Goal: Find specific page/section

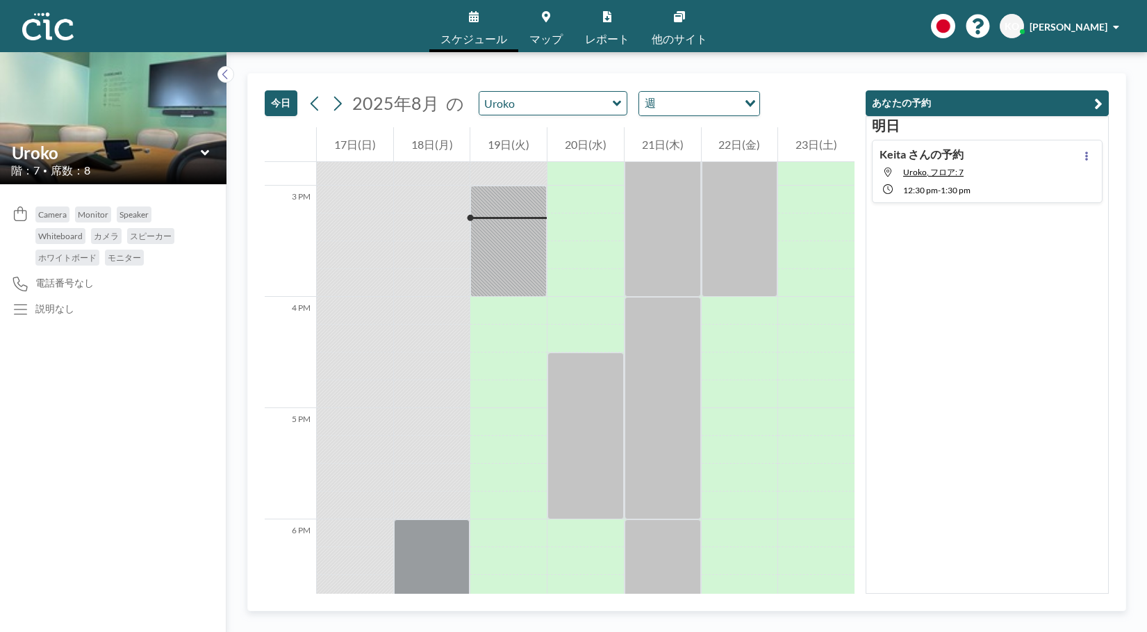
scroll to position [1668, 0]
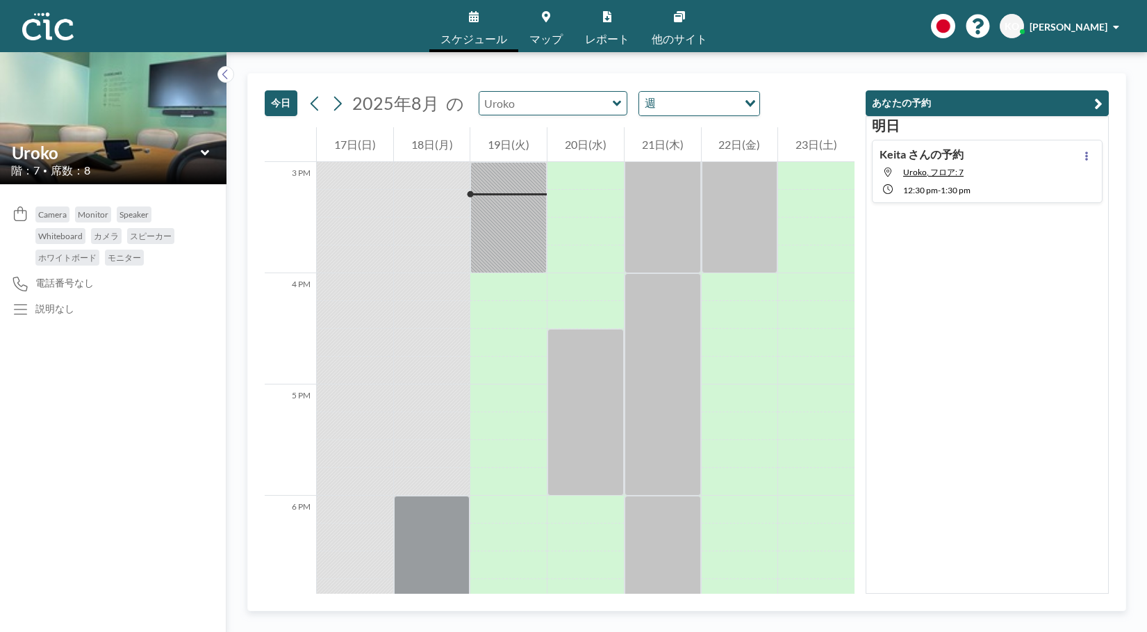
click at [538, 102] on input "text" at bounding box center [545, 103] width 133 height 23
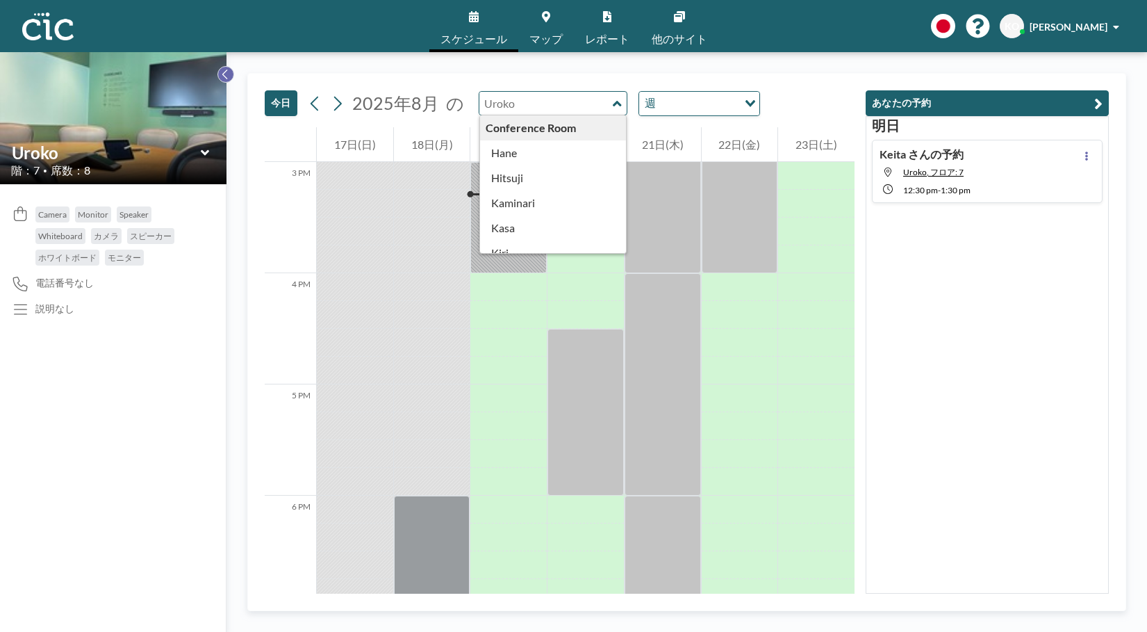
type input "Uroko"
click at [230, 71] on button at bounding box center [226, 74] width 17 height 17
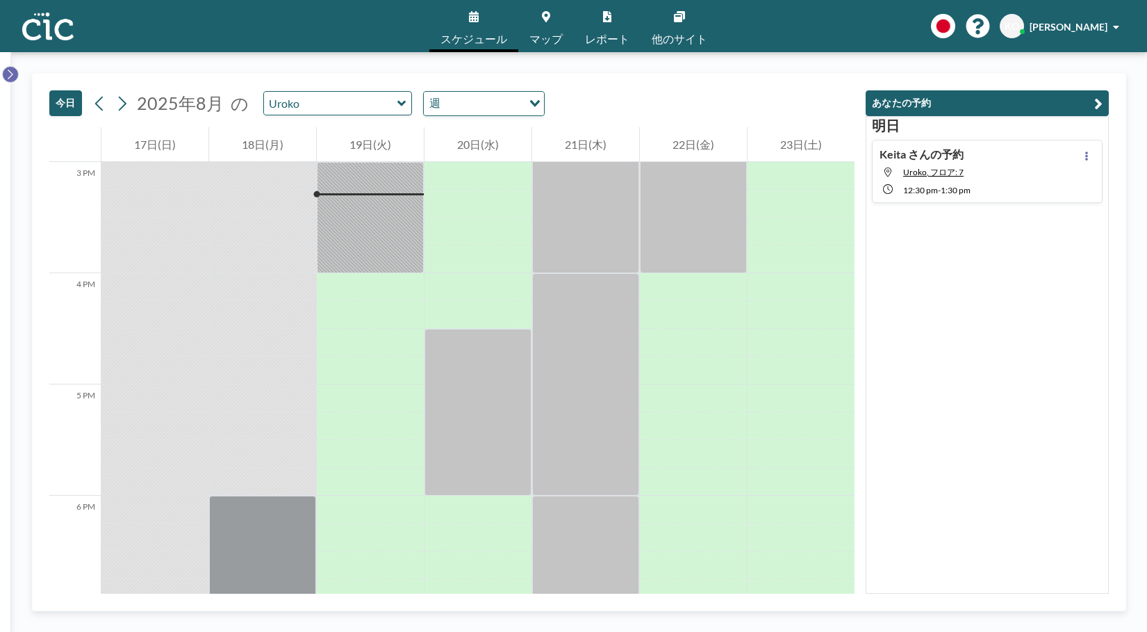
click at [13, 71] on icon at bounding box center [10, 74] width 9 height 14
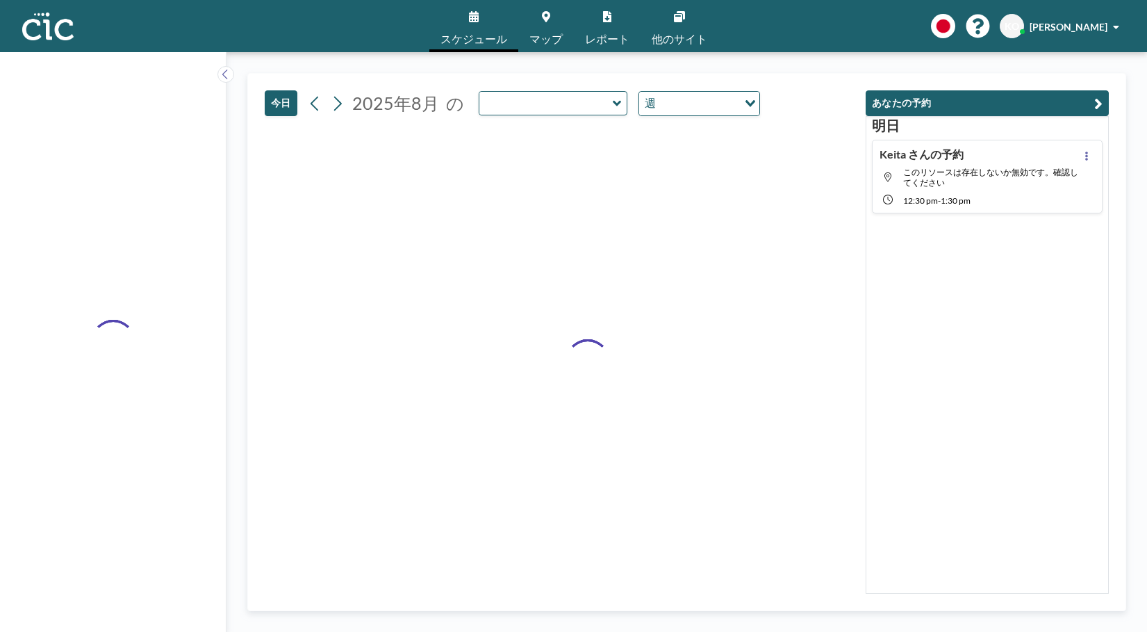
type input "Uroko"
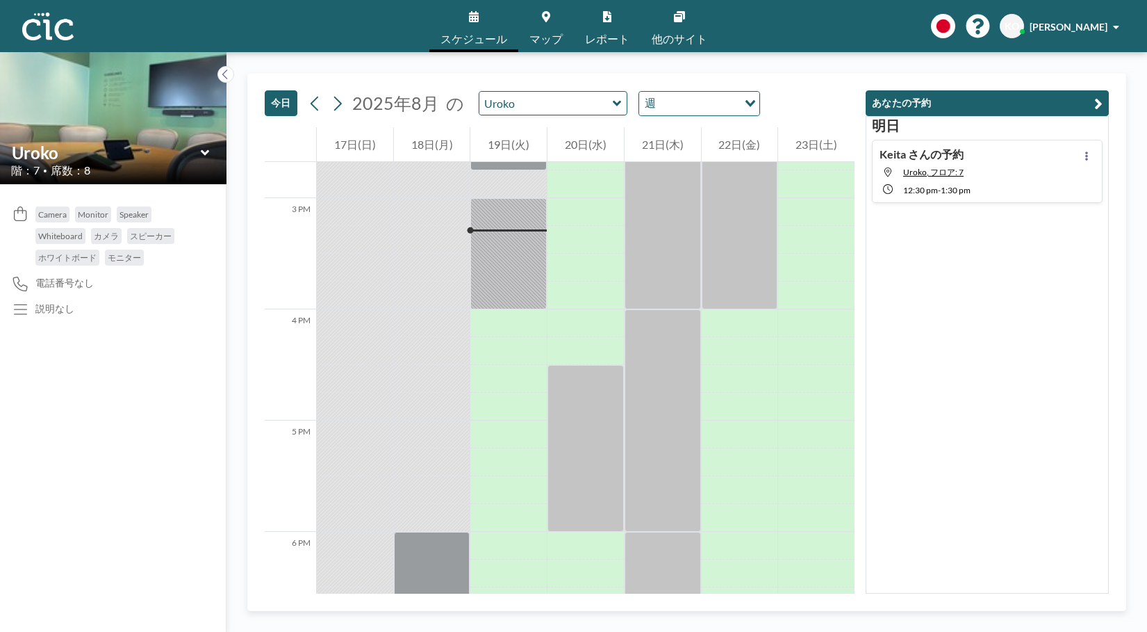
scroll to position [1668, 0]
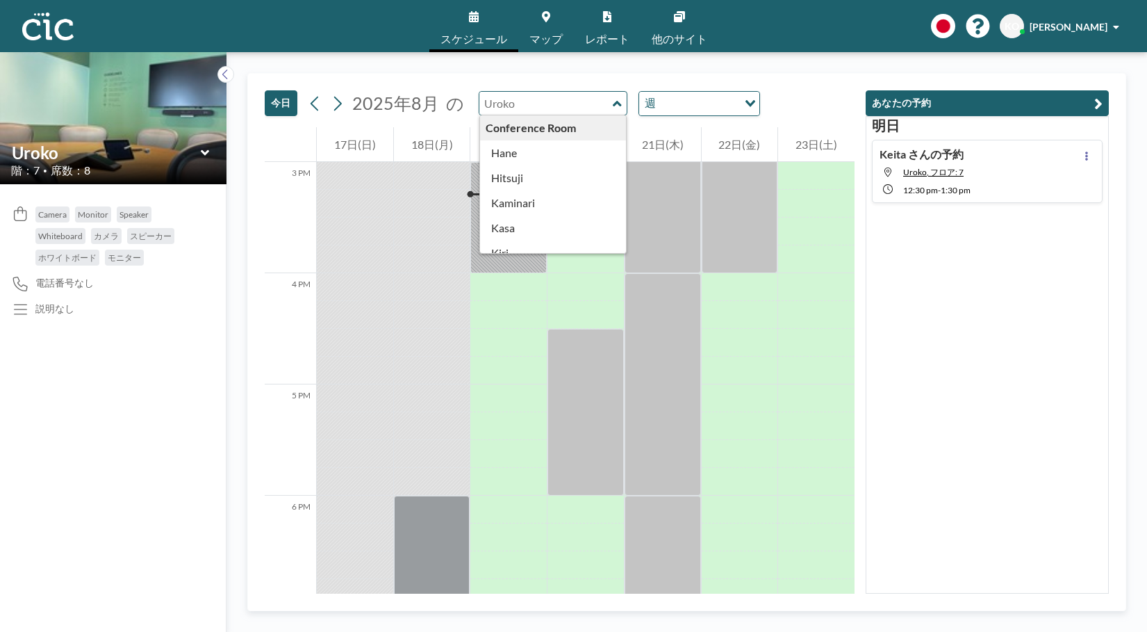
click at [581, 97] on input "text" at bounding box center [545, 103] width 133 height 23
type input "Uroko"
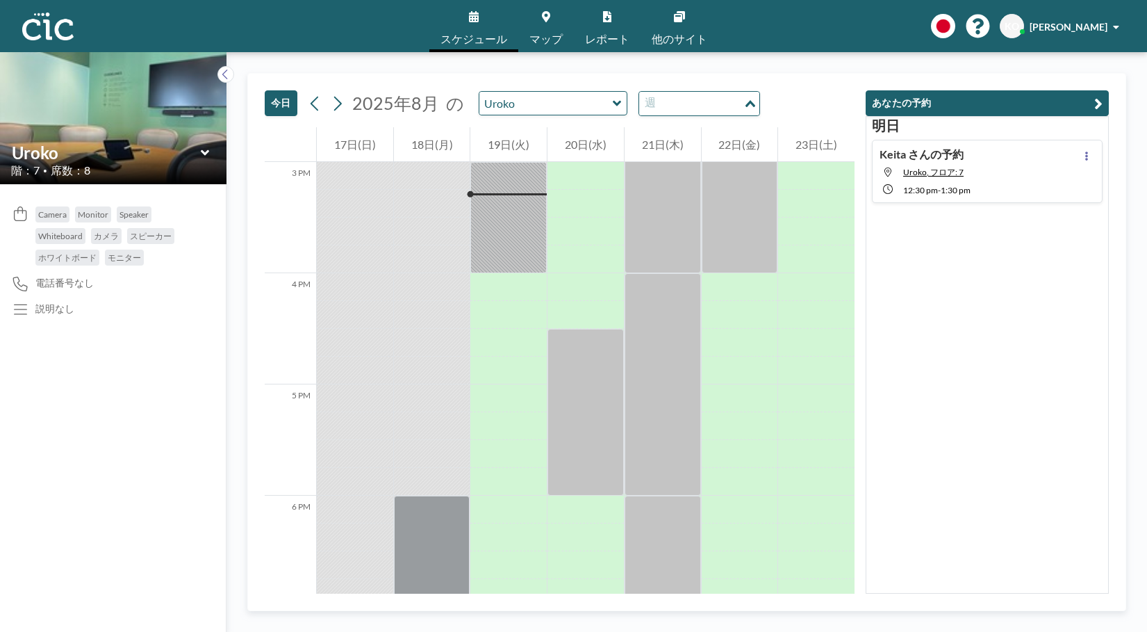
click at [690, 108] on input "Search for option" at bounding box center [691, 104] width 101 height 18
click at [662, 78] on div "今日 2025年8月 の Uroko 週 Loading..." at bounding box center [560, 101] width 590 height 54
click at [539, 34] on span "マップ" at bounding box center [546, 38] width 33 height 11
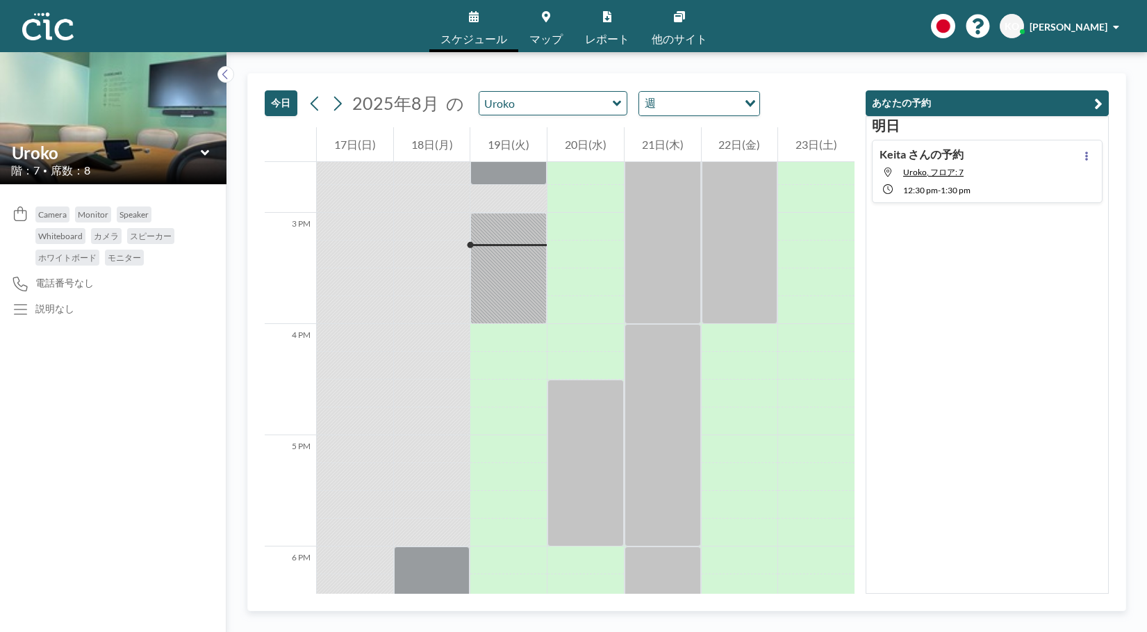
scroll to position [1668, 0]
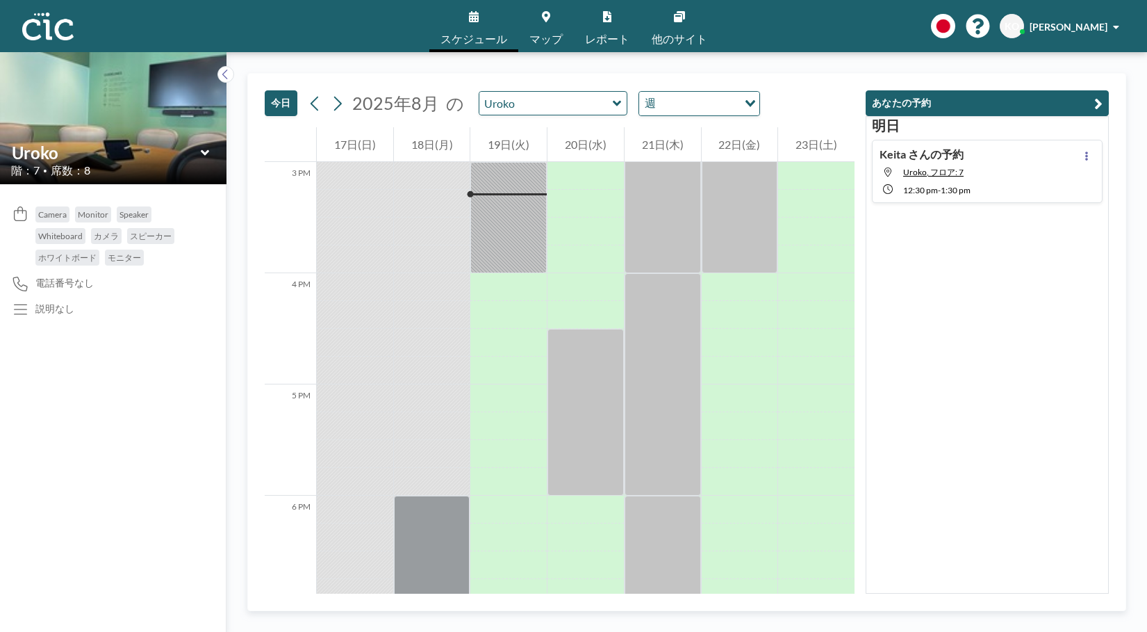
click at [206, 149] on icon at bounding box center [205, 153] width 9 height 14
